Goal: Transaction & Acquisition: Purchase product/service

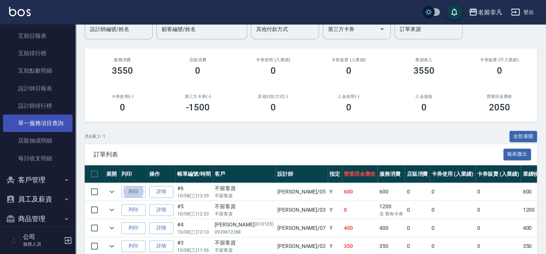
scroll to position [236, 0]
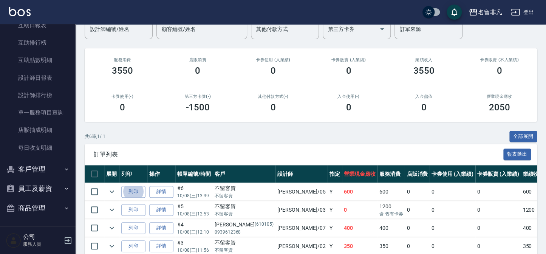
click at [40, 192] on button "員工及薪資" at bounding box center [38, 189] width 70 height 20
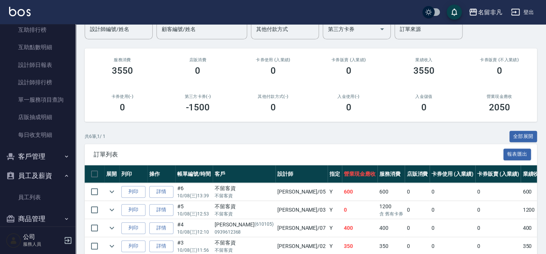
scroll to position [259, 0]
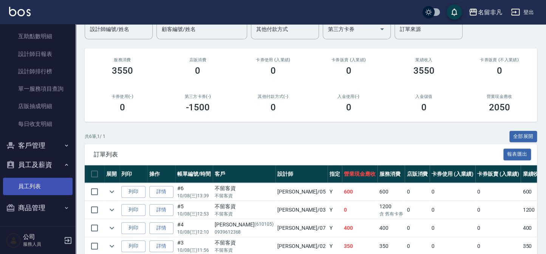
click at [36, 182] on link "員工列表" at bounding box center [38, 186] width 70 height 17
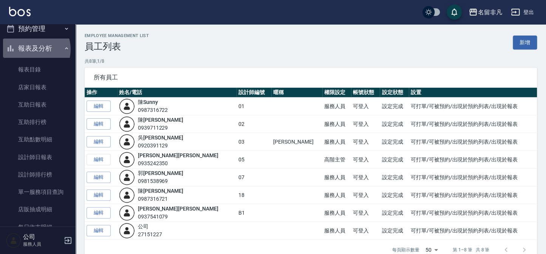
click at [32, 49] on button "報表及分析" at bounding box center [38, 49] width 70 height 20
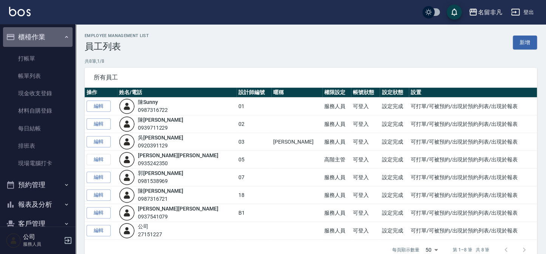
click at [41, 39] on button "櫃檯作業" at bounding box center [38, 37] width 70 height 20
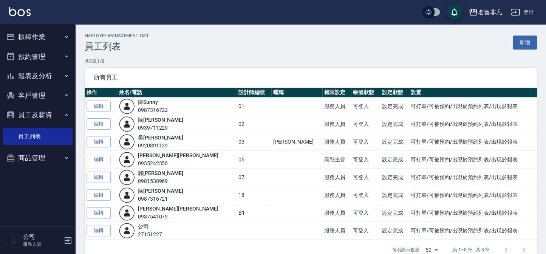
click at [36, 42] on button "櫃檯作業" at bounding box center [38, 37] width 70 height 20
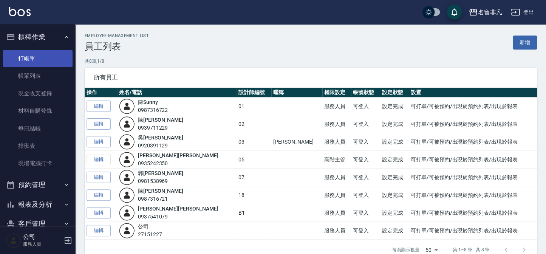
click at [37, 62] on link "打帳單" at bounding box center [38, 58] width 70 height 17
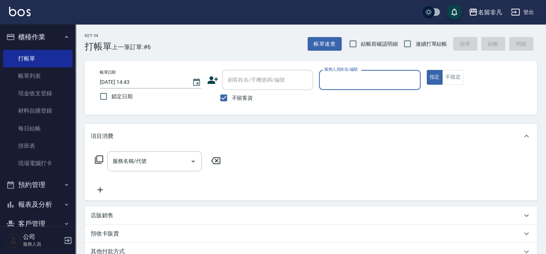
click at [371, 80] on input "服務人員姓名/編號" at bounding box center [370, 79] width 95 height 13
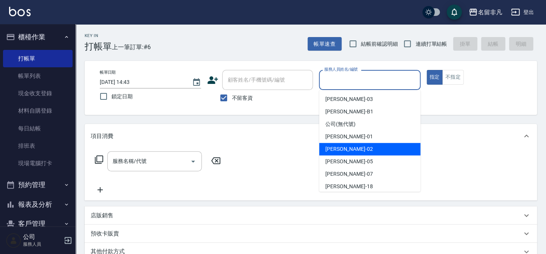
click at [362, 149] on div "[PERSON_NAME]-02" at bounding box center [370, 149] width 101 height 12
type input "[PERSON_NAME]-02"
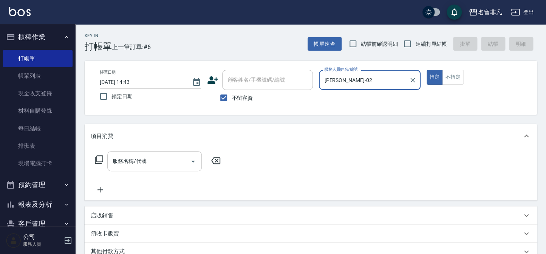
click at [170, 161] on input "服務名稱/代號" at bounding box center [149, 161] width 76 height 13
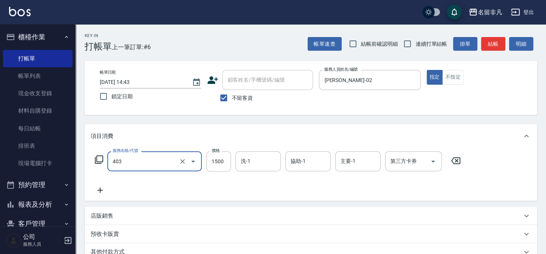
type input "染髮(403)"
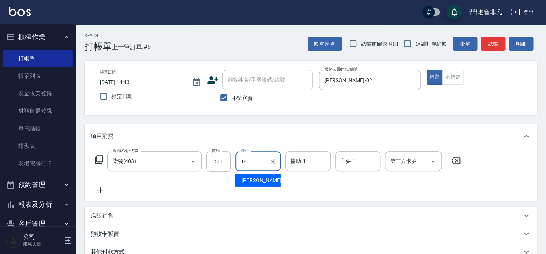
type input "[PERSON_NAME]-18"
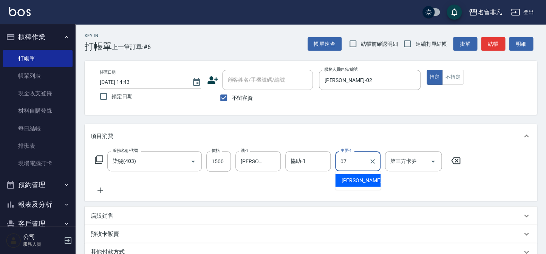
type input "[PERSON_NAME]-07"
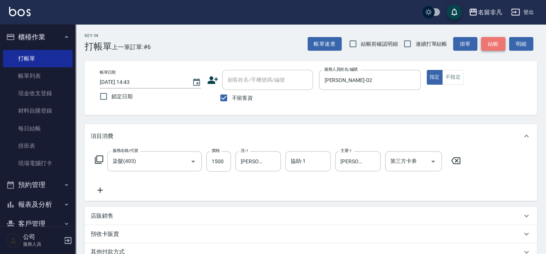
click at [494, 39] on button "結帳" at bounding box center [493, 44] width 24 height 14
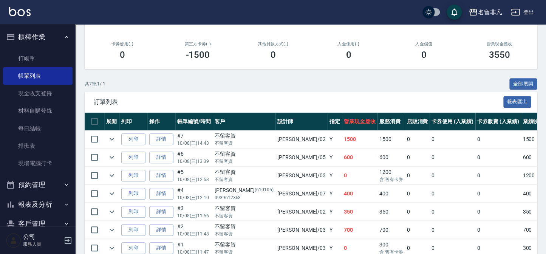
scroll to position [137, 0]
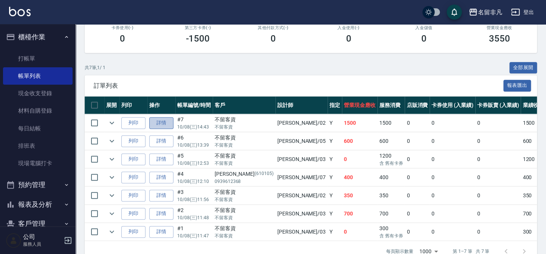
click at [160, 121] on link "詳情" at bounding box center [161, 123] width 24 height 12
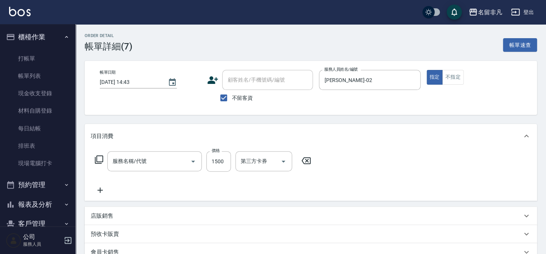
type input "[DATE] 14:43"
checkbox input "true"
type input "[PERSON_NAME]-02"
type input "染髮(403)"
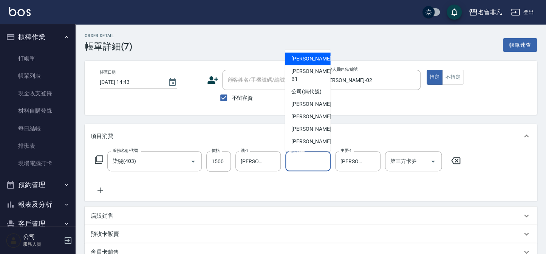
click at [314, 164] on input "協助-1" at bounding box center [308, 161] width 39 height 13
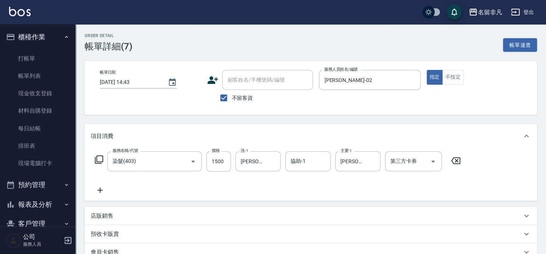
click at [365, 129] on div "項目消費" at bounding box center [311, 136] width 453 height 24
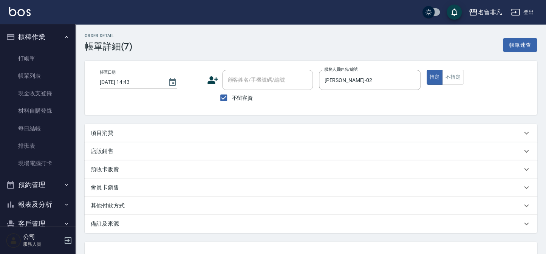
click at [229, 134] on div "項目消費" at bounding box center [306, 133] width 431 height 8
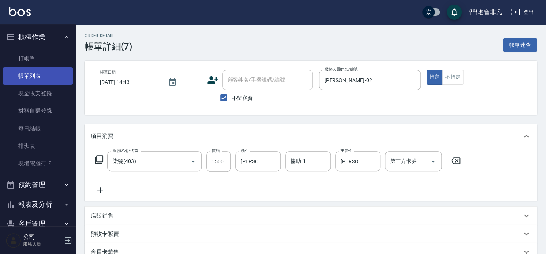
drag, startPoint x: 49, startPoint y: 75, endPoint x: 62, endPoint y: 94, distance: 23.0
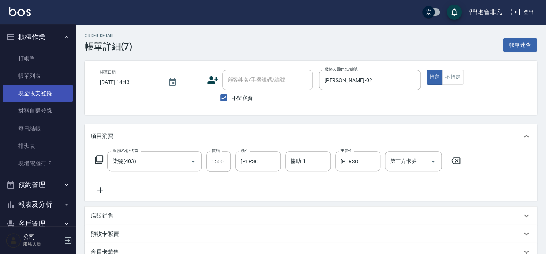
click at [49, 76] on link "帳單列表" at bounding box center [38, 75] width 70 height 17
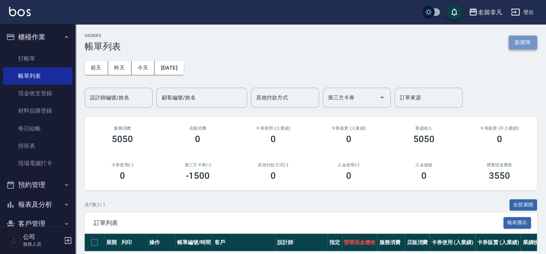
click at [523, 39] on button "新開單" at bounding box center [523, 43] width 28 height 14
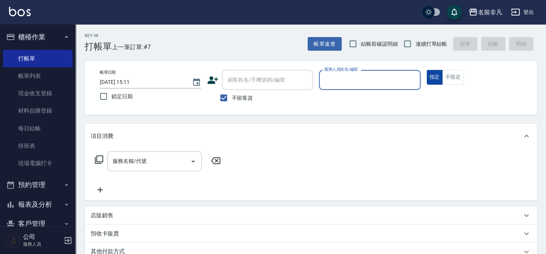
click at [438, 76] on button "指定" at bounding box center [435, 77] width 16 height 15
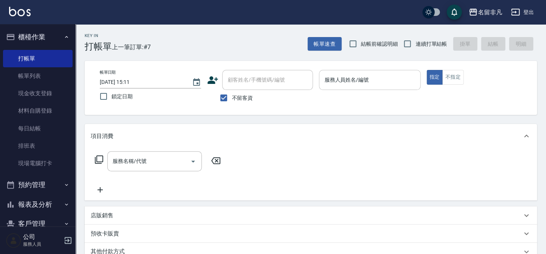
click at [399, 76] on input "服務人員姓名/編號" at bounding box center [370, 79] width 95 height 13
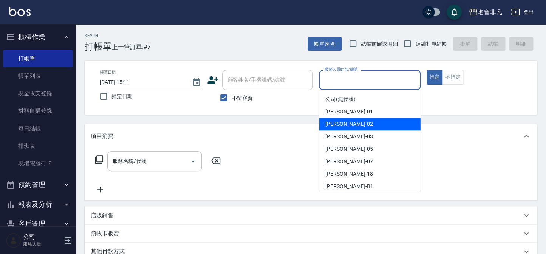
click at [344, 123] on span "[PERSON_NAME]-02" at bounding box center [350, 124] width 48 height 8
type input "[PERSON_NAME]-02"
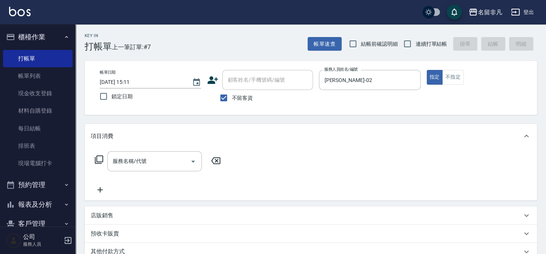
click at [98, 158] on icon at bounding box center [99, 159] width 9 height 9
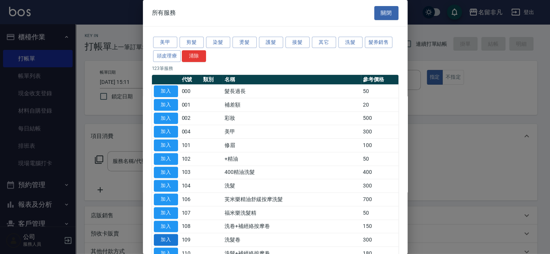
click at [167, 238] on button "加入" at bounding box center [166, 240] width 24 height 12
type input "洗髮卷(109)"
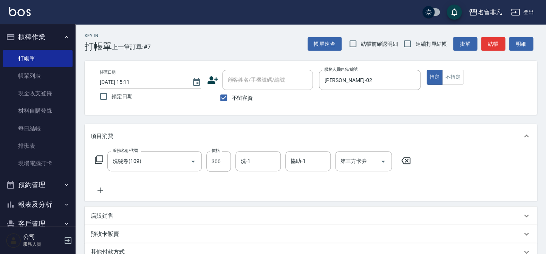
click at [98, 158] on icon at bounding box center [99, 159] width 9 height 9
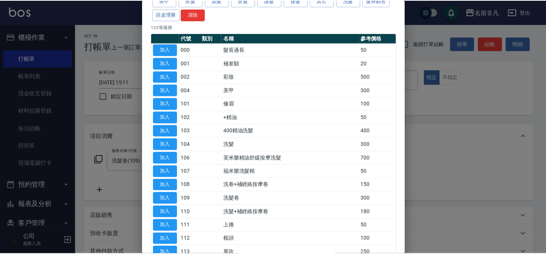
scroll to position [68, 0]
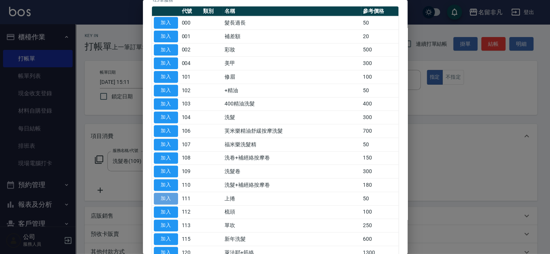
click at [166, 197] on button "加入" at bounding box center [166, 199] width 24 height 12
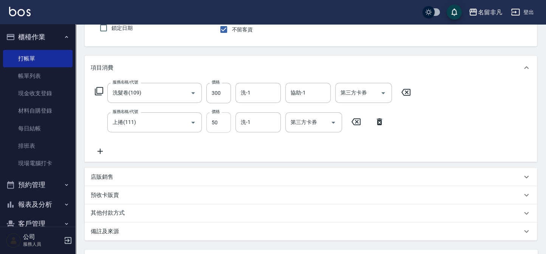
click at [222, 121] on input "50" at bounding box center [218, 122] width 25 height 20
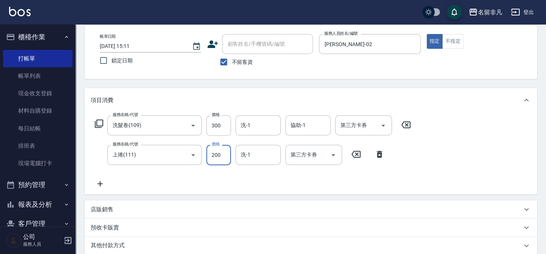
scroll to position [36, 0]
click at [383, 127] on icon "Open" at bounding box center [383, 125] width 9 height 9
type input "200"
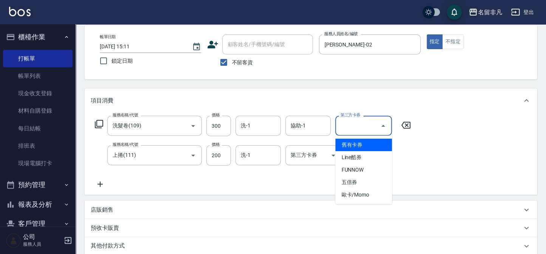
click at [365, 147] on span "舊有卡券" at bounding box center [363, 145] width 57 height 12
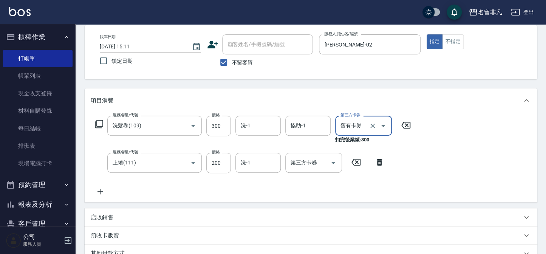
type input "舊有卡券"
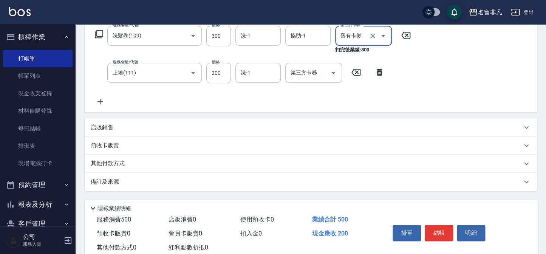
scroll to position [146, 0]
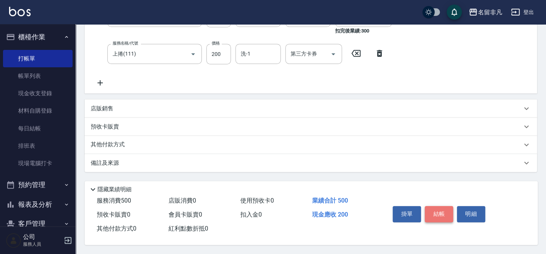
click at [448, 210] on button "結帳" at bounding box center [439, 214] width 28 height 16
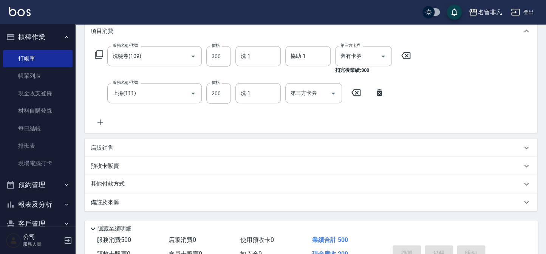
scroll to position [83, 0]
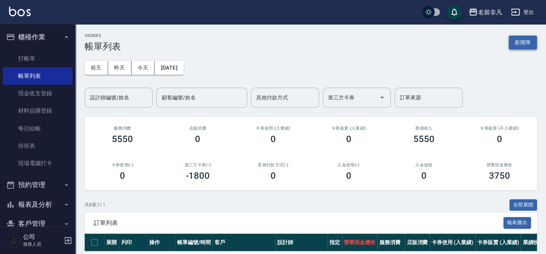
click at [525, 41] on button "新開單" at bounding box center [523, 43] width 28 height 14
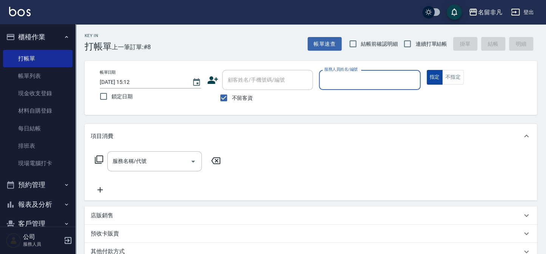
click at [431, 74] on button "指定" at bounding box center [435, 77] width 16 height 15
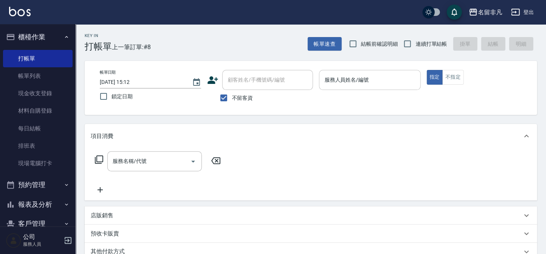
drag, startPoint x: 388, startPoint y: 75, endPoint x: 385, endPoint y: 79, distance: 4.6
click at [388, 76] on input "服務人員姓名/編號" at bounding box center [370, 79] width 95 height 13
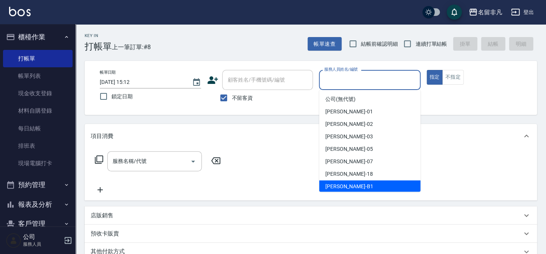
drag, startPoint x: 331, startPoint y: 182, endPoint x: 294, endPoint y: 181, distance: 36.3
click at [331, 183] on span "[PERSON_NAME] -B1" at bounding box center [350, 187] width 48 height 8
type input "乃華乃華-B1"
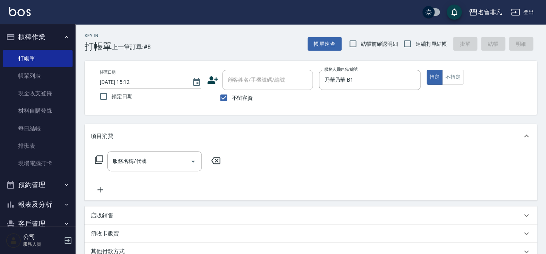
click at [98, 157] on icon at bounding box center [99, 159] width 9 height 9
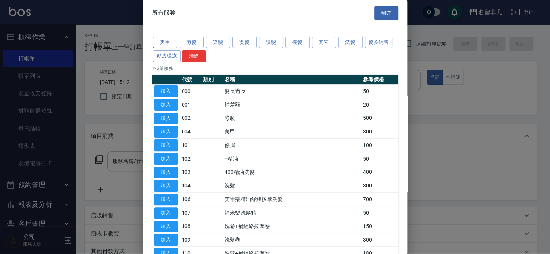
click at [171, 39] on button "美甲" at bounding box center [165, 43] width 24 height 12
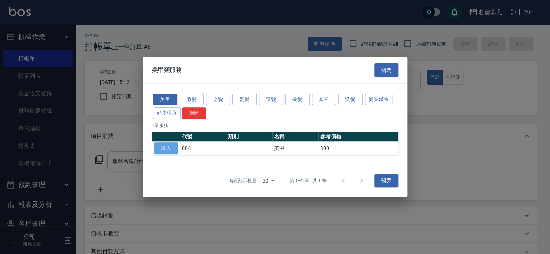
click at [169, 148] on button "加入" at bounding box center [166, 149] width 24 height 12
type input "美甲(004)"
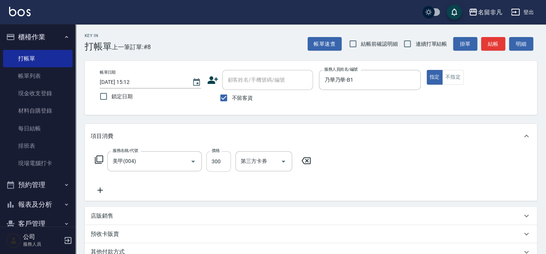
click at [229, 165] on input "300" at bounding box center [218, 161] width 25 height 20
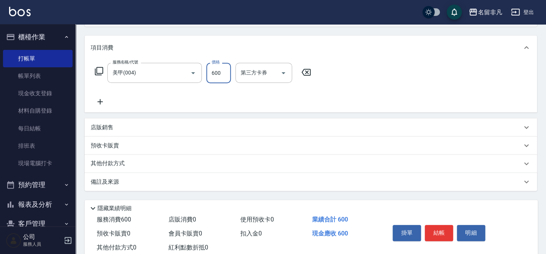
scroll to position [109, 0]
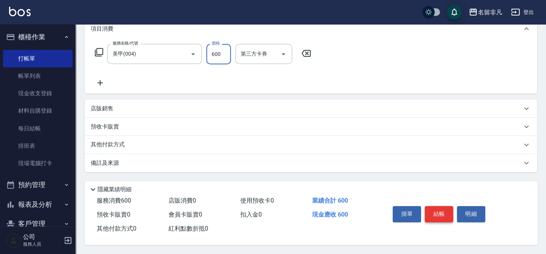
type input "600"
click at [427, 209] on button "結帳" at bounding box center [439, 214] width 28 height 16
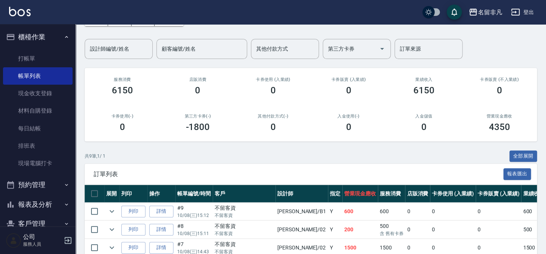
scroll to position [103, 0]
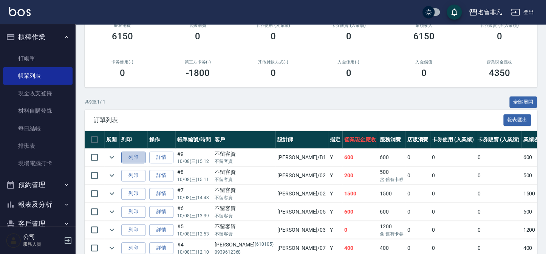
click at [130, 157] on button "列印" at bounding box center [133, 158] width 24 height 12
click at [135, 174] on button "列印" at bounding box center [133, 176] width 24 height 12
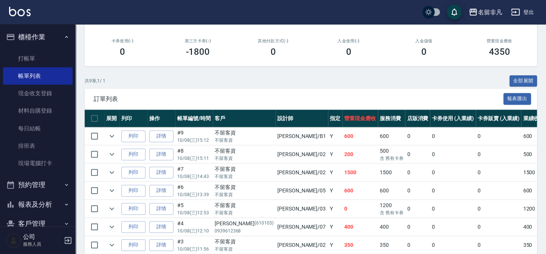
scroll to position [160, 0]
